Goal: Task Accomplishment & Management: Manage account settings

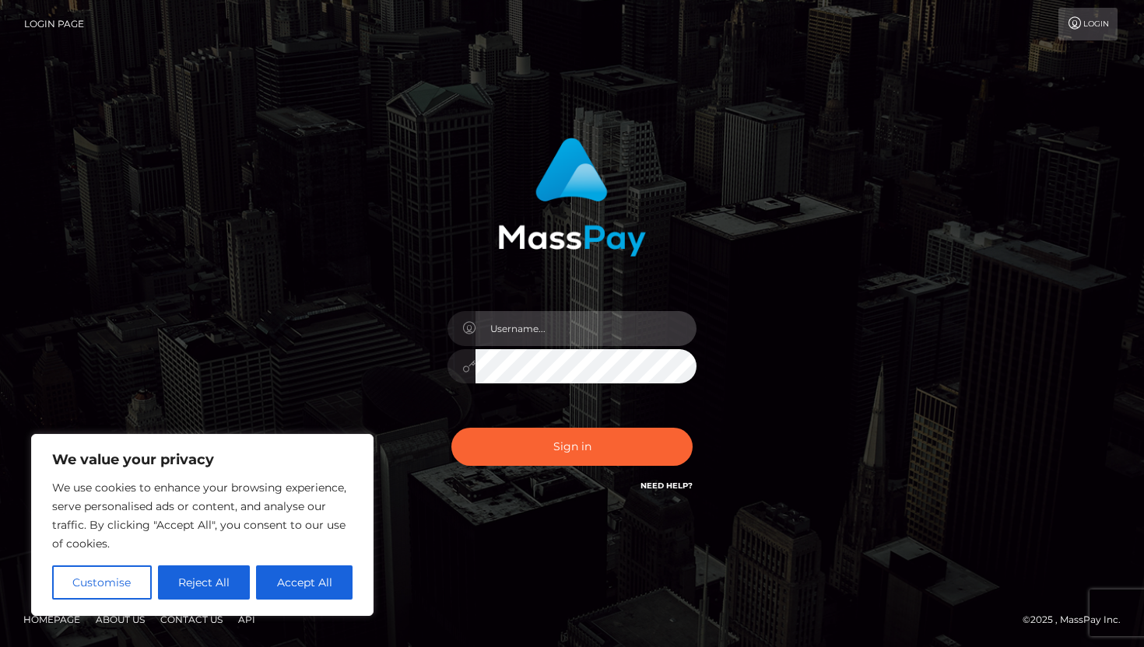
type input "[EMAIL_ADDRESS][DOMAIN_NAME]"
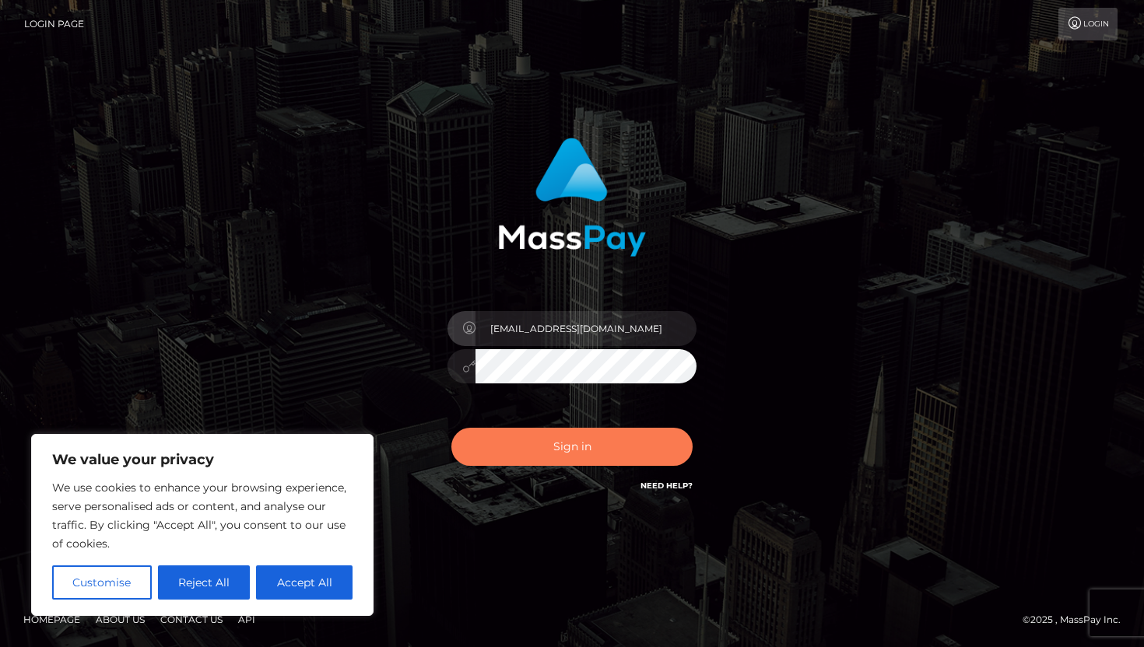
click at [641, 450] on button "Sign in" at bounding box center [571, 447] width 241 height 38
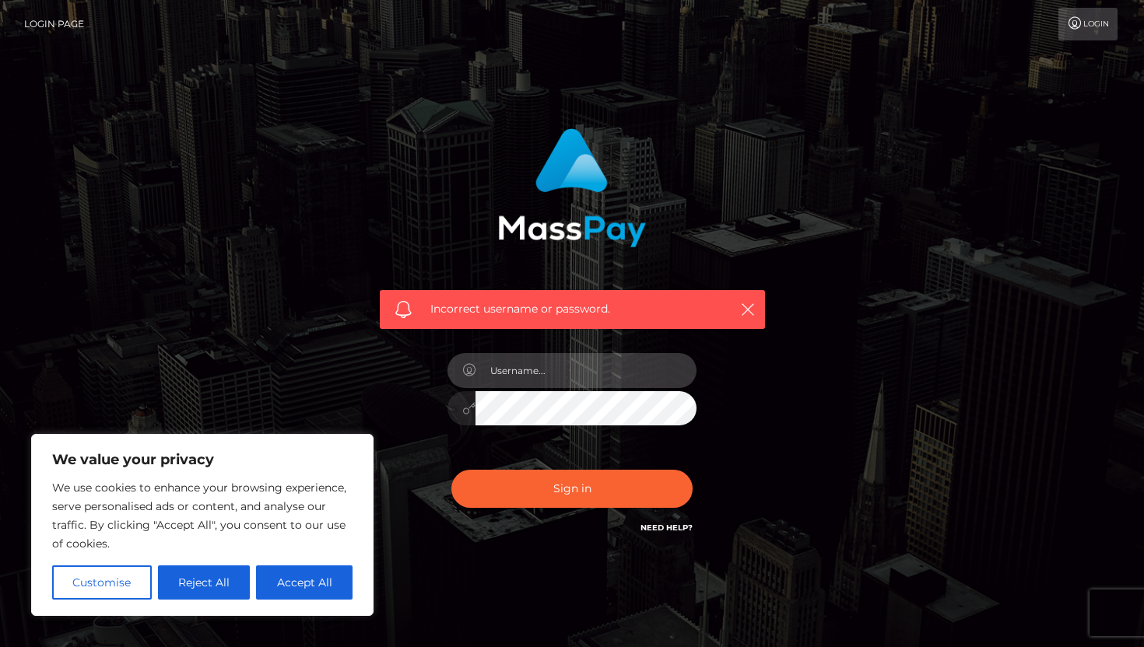
type input "[EMAIL_ADDRESS][DOMAIN_NAME]"
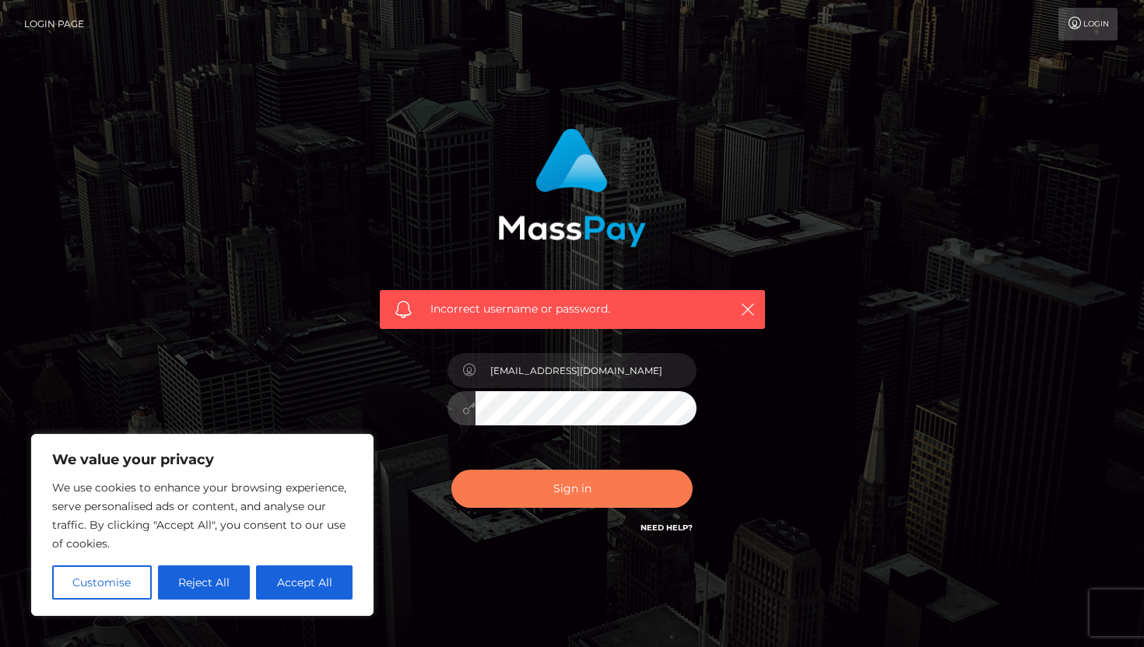
click at [560, 505] on button "Sign in" at bounding box center [571, 489] width 241 height 38
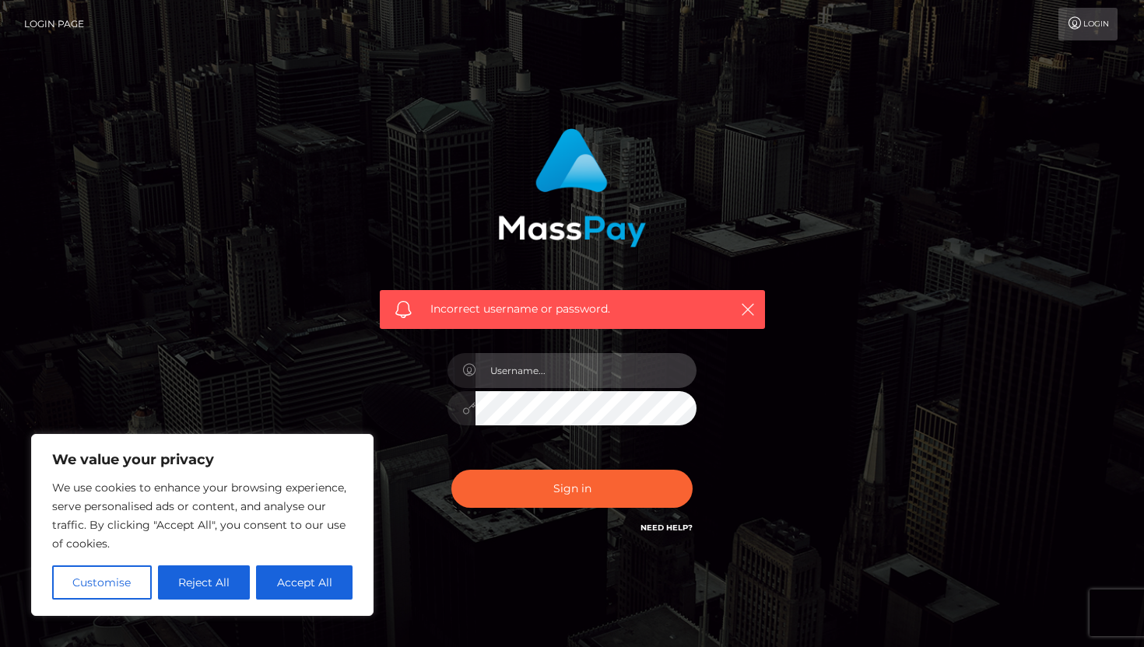
type input "[EMAIL_ADDRESS][DOMAIN_NAME]"
click at [528, 461] on div "Sign in Need Help?" at bounding box center [572, 495] width 272 height 69
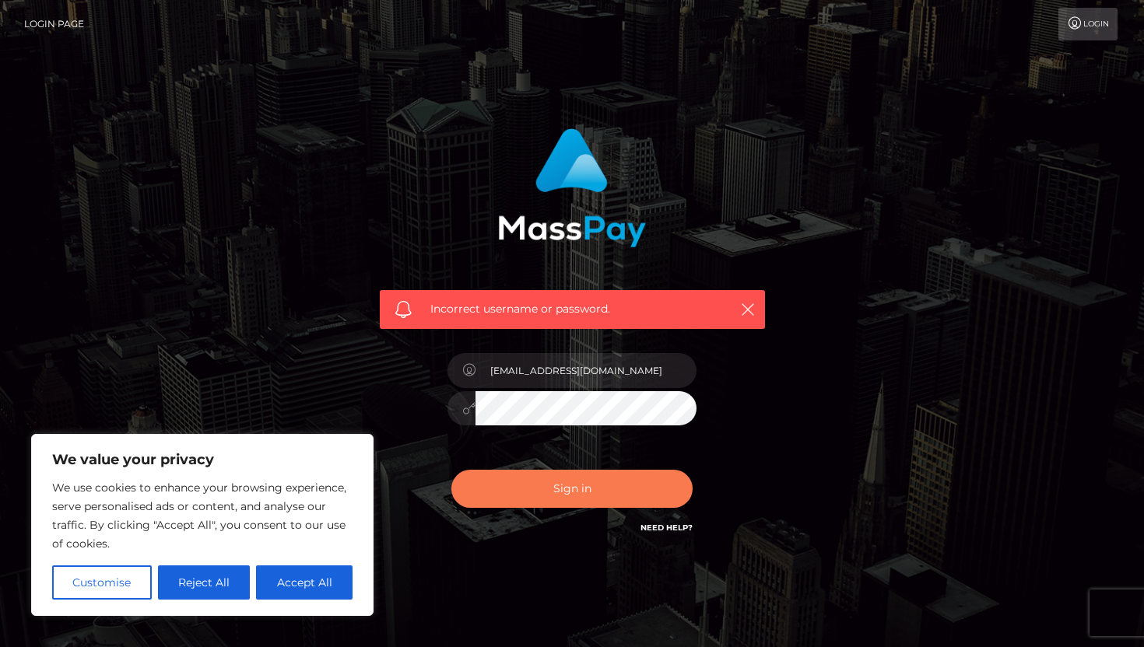
click at [528, 489] on button "Sign in" at bounding box center [571, 489] width 241 height 38
